Goal: Register for event/course

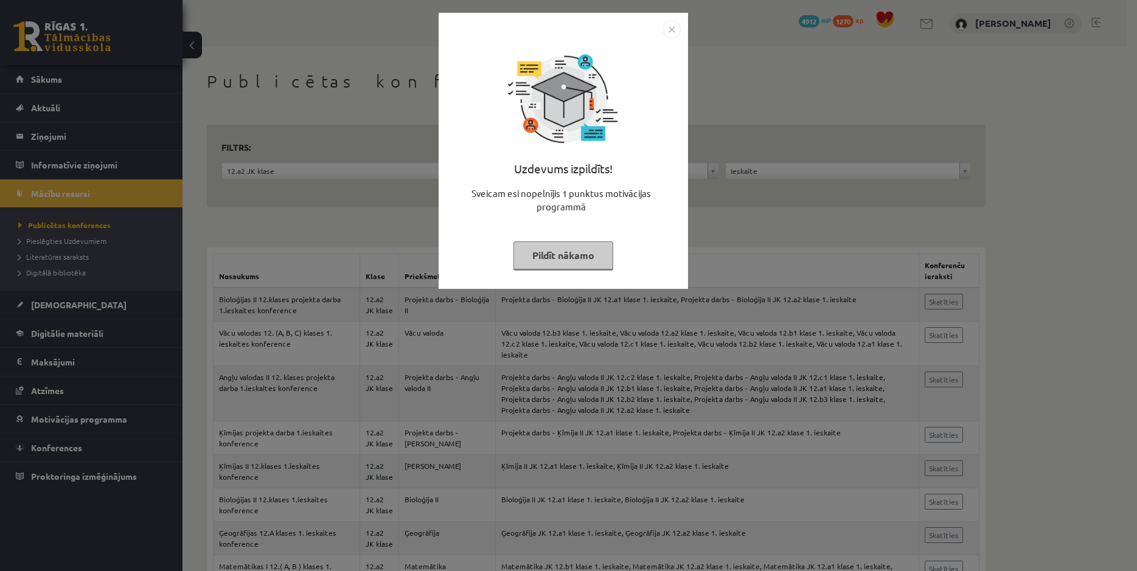
click at [666, 28] on img "Close" at bounding box center [671, 29] width 18 height 18
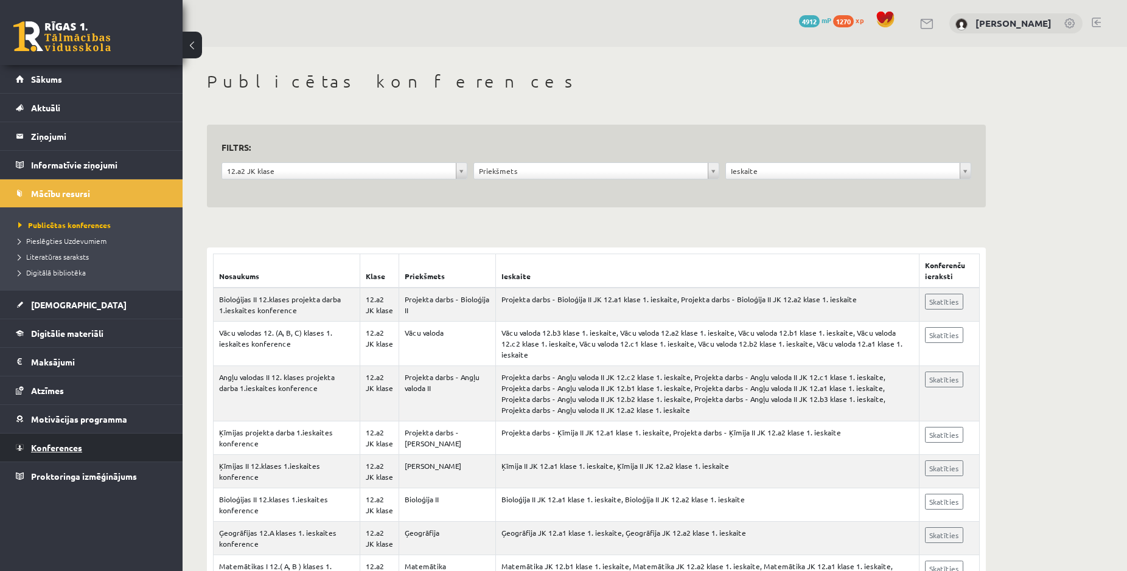
click at [66, 448] on span "Konferences" at bounding box center [56, 447] width 51 height 11
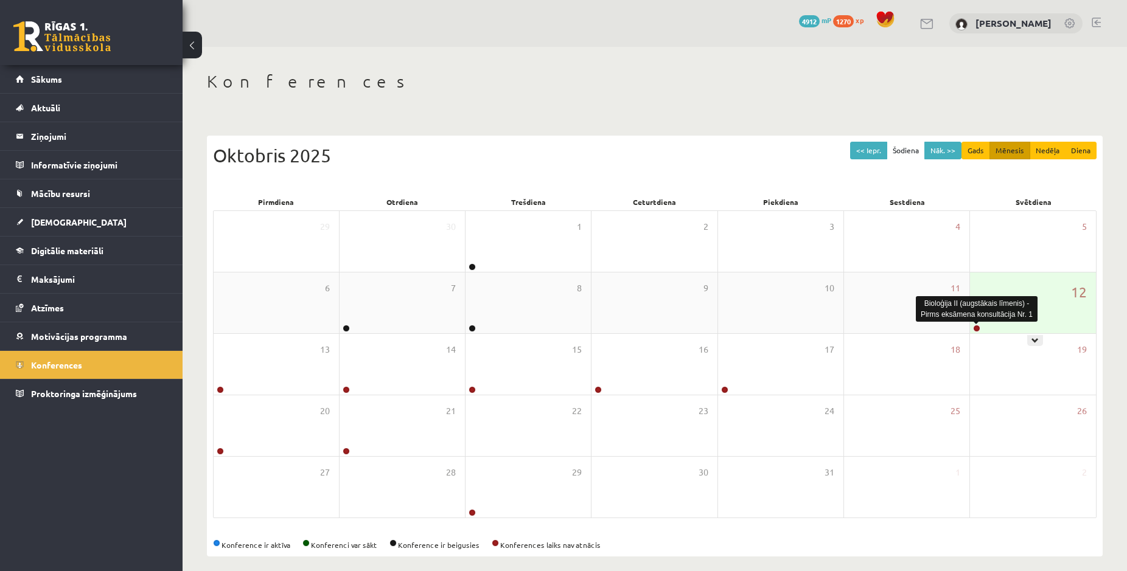
click at [978, 329] on link at bounding box center [976, 328] width 7 height 7
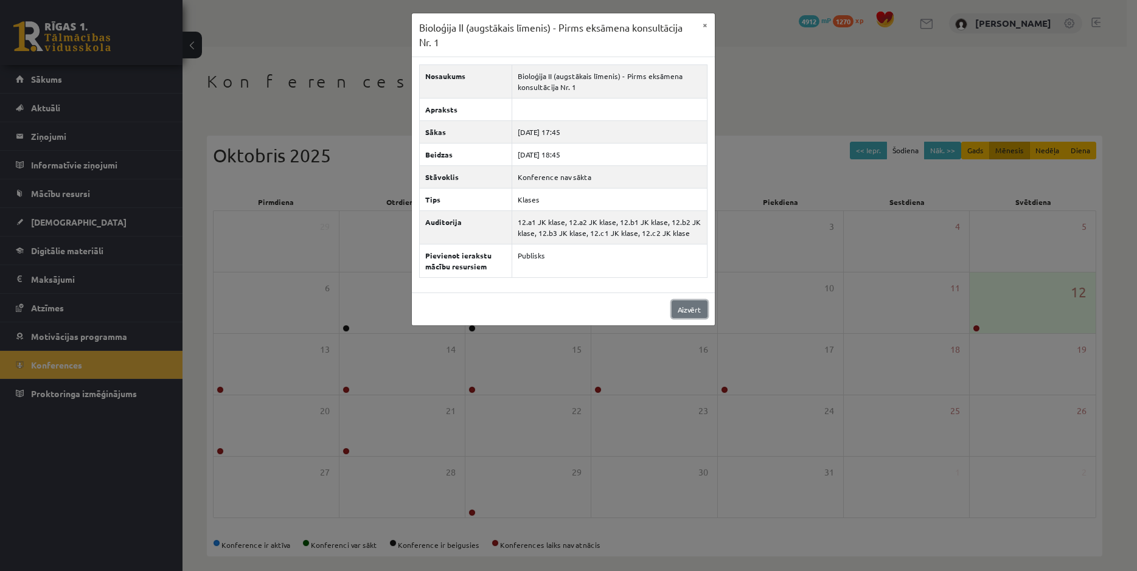
click at [701, 313] on link "Aizvērt" at bounding box center [690, 310] width 36 height 18
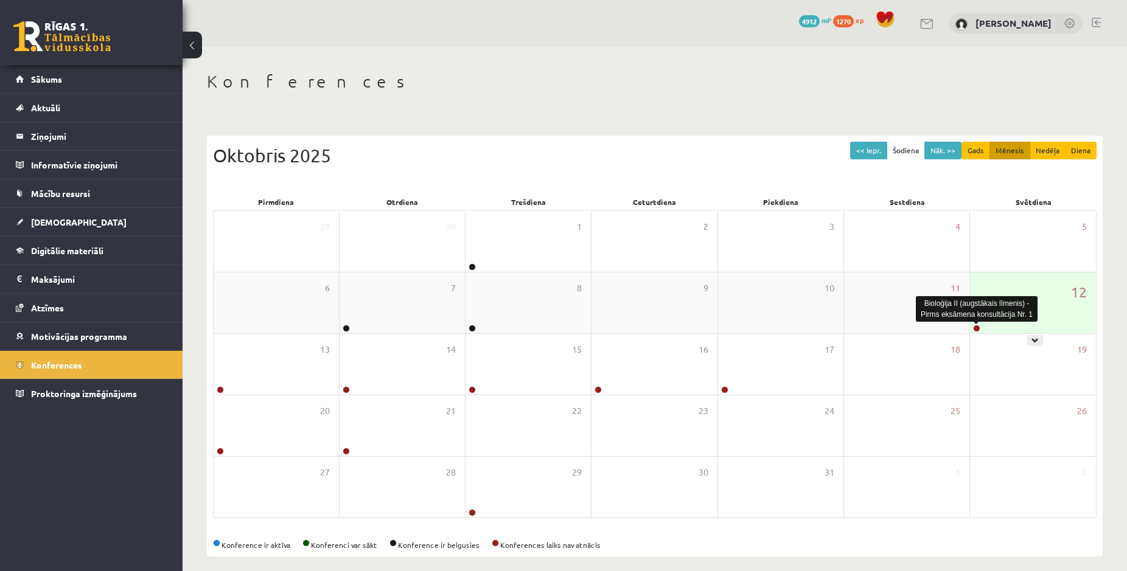
click at [977, 329] on link at bounding box center [976, 328] width 7 height 7
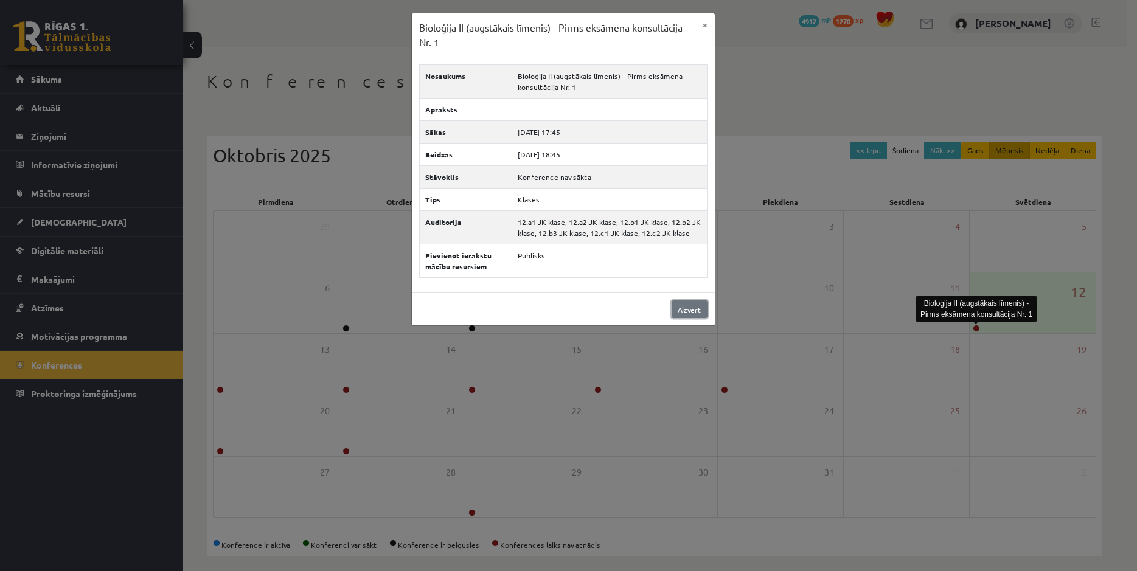
click at [699, 311] on link "Aizvērt" at bounding box center [690, 310] width 36 height 18
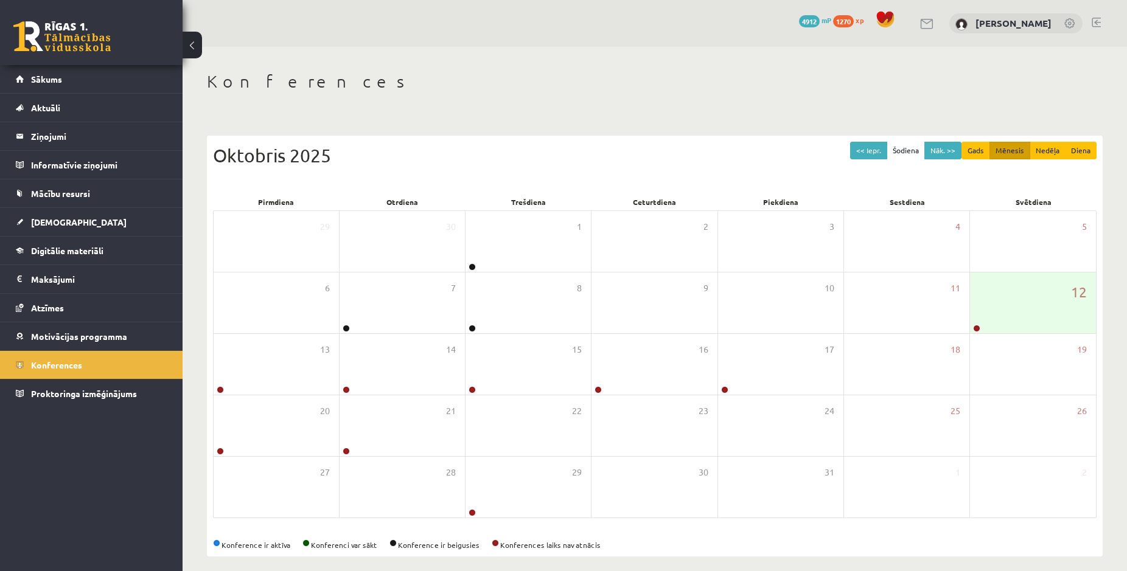
click at [101, 467] on div "0 Dāvanas 4912 mP 1270 xp [PERSON_NAME] Sākums Aktuāli Kā mācīties eSKOLĀ Konta…" at bounding box center [91, 285] width 183 height 571
click at [977, 327] on link at bounding box center [976, 328] width 7 height 7
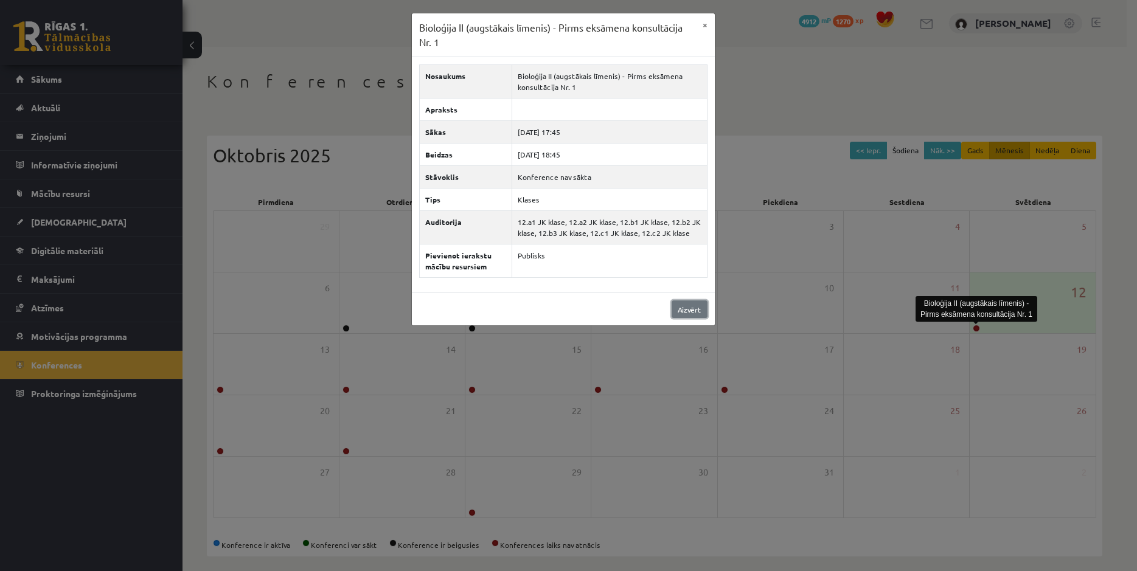
click at [691, 309] on link "Aizvērt" at bounding box center [690, 310] width 36 height 18
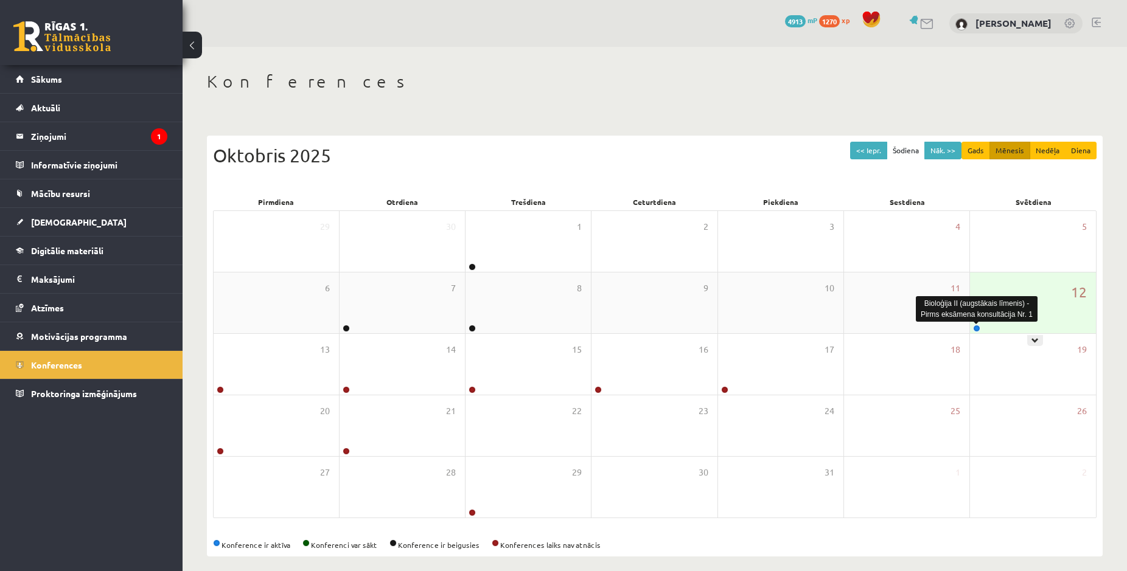
click at [975, 326] on link at bounding box center [976, 328] width 7 height 7
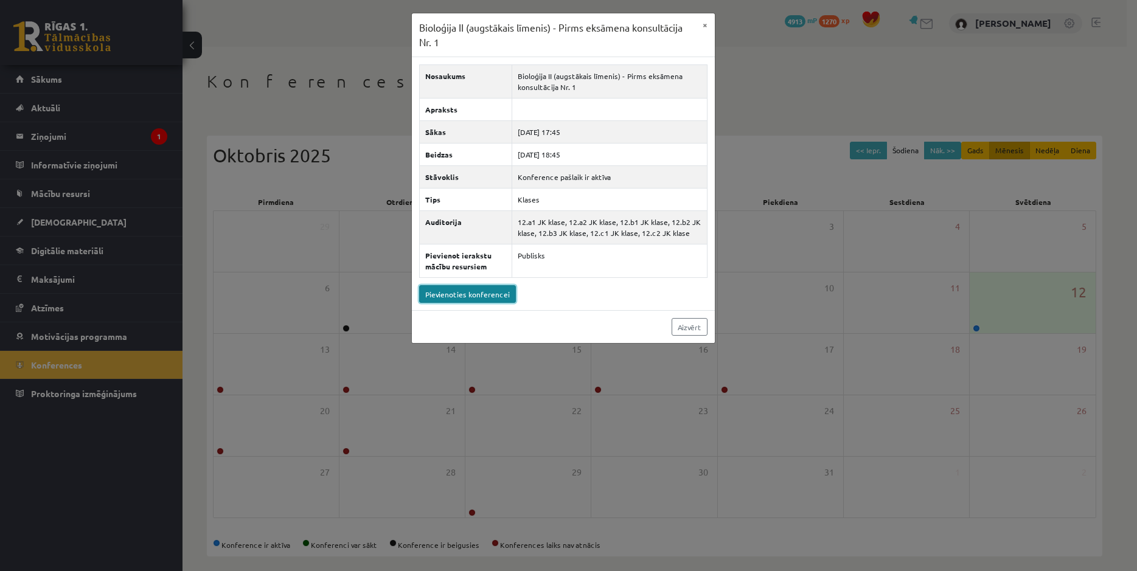
click at [449, 290] on link "Pievienoties konferencei" at bounding box center [467, 294] width 97 height 18
